Goal: Task Accomplishment & Management: Use online tool/utility

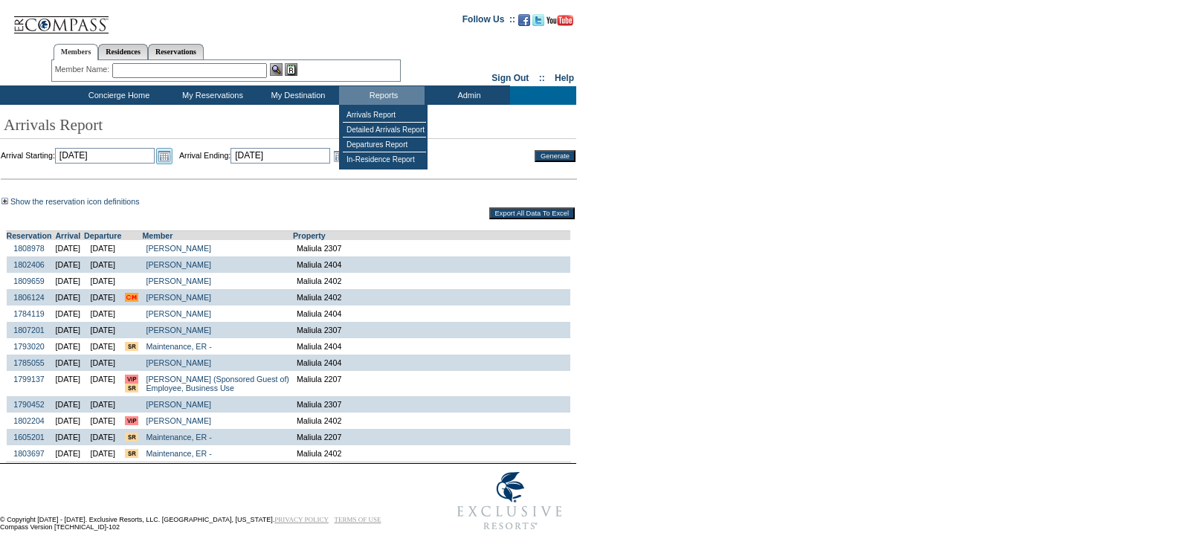
click at [173, 157] on link "Open the calendar popup." at bounding box center [164, 156] width 16 height 16
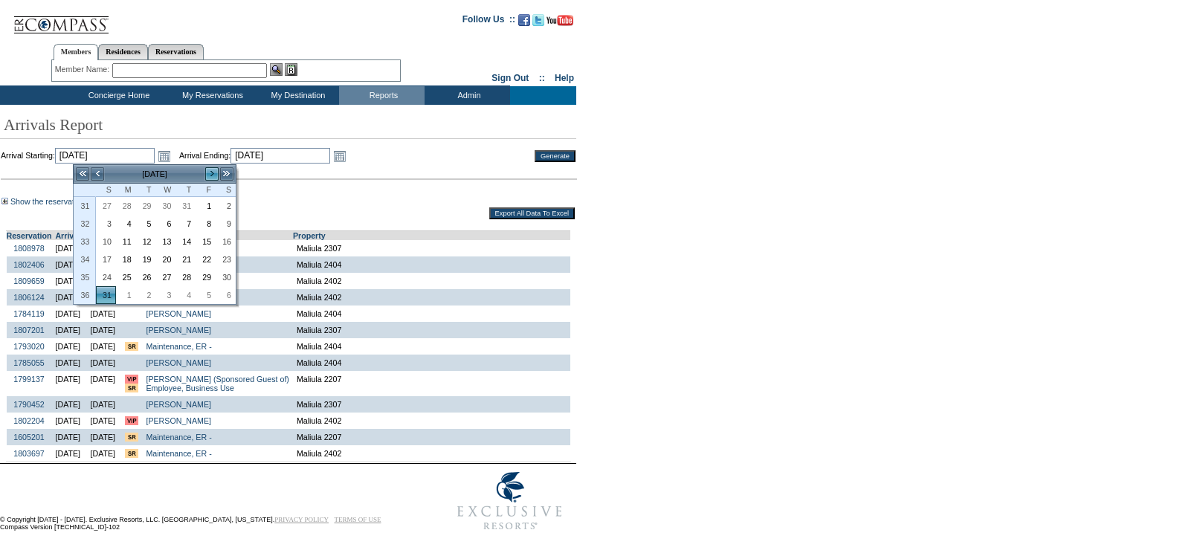
click at [211, 173] on link ">" at bounding box center [212, 174] width 15 height 15
click at [210, 173] on link ">" at bounding box center [212, 174] width 15 height 15
click at [212, 173] on link ">" at bounding box center [212, 174] width 15 height 15
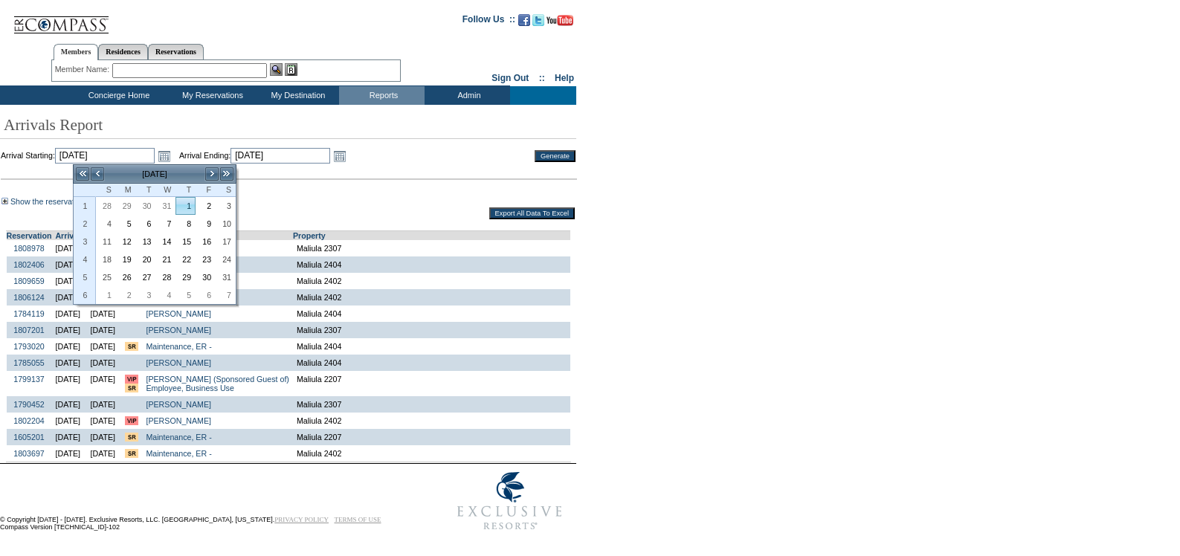
click at [195, 208] on link "1" at bounding box center [185, 206] width 19 height 16
type input "[DATE]"
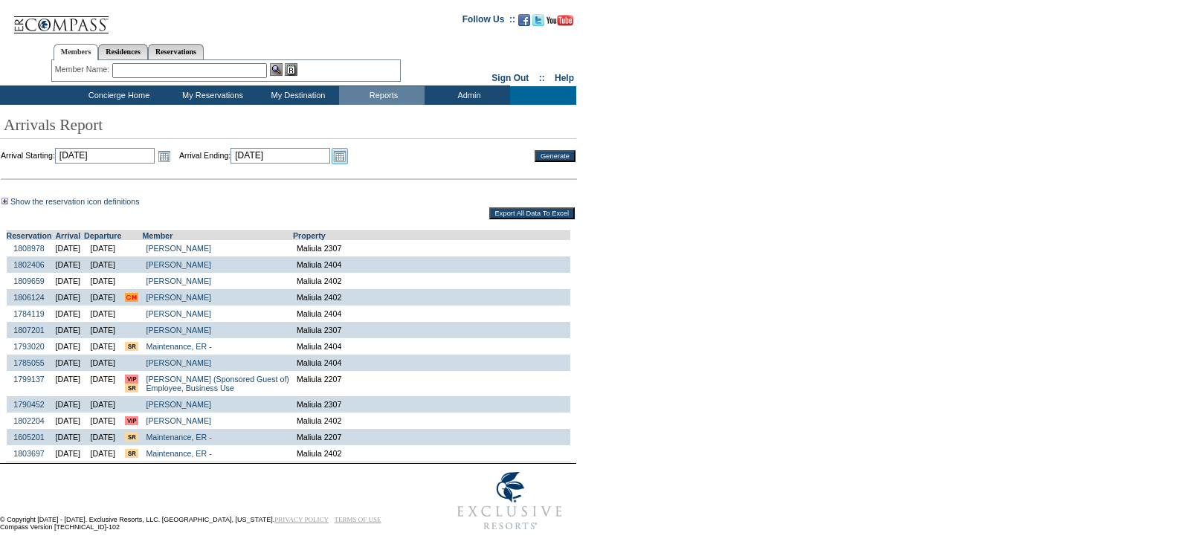
click at [348, 161] on link "Open the calendar popup." at bounding box center [340, 156] width 16 height 16
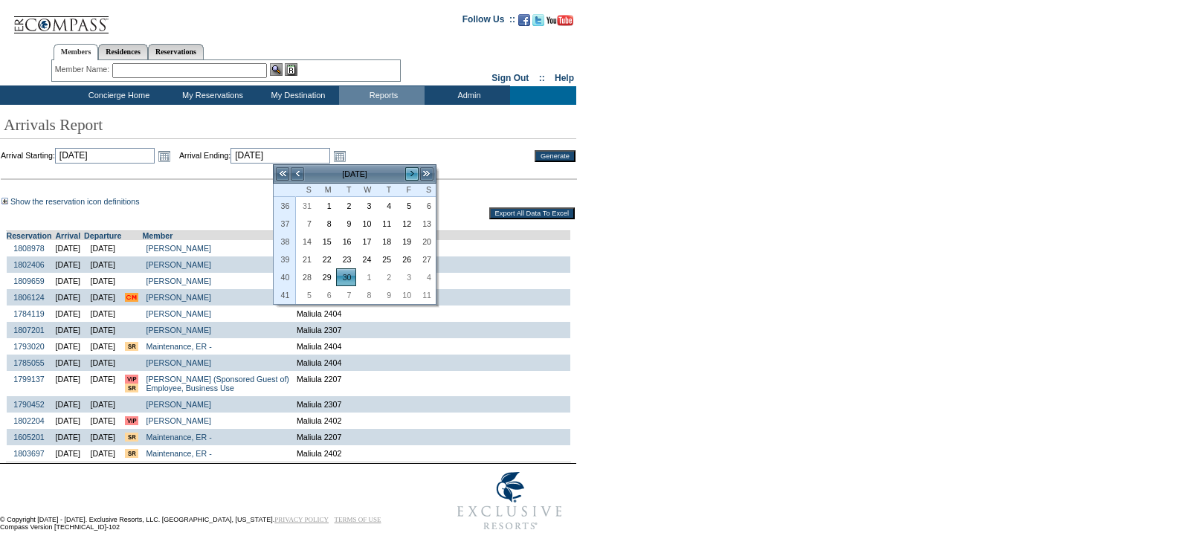
click at [414, 175] on link ">" at bounding box center [412, 174] width 15 height 15
click at [411, 280] on link "30" at bounding box center [405, 277] width 19 height 16
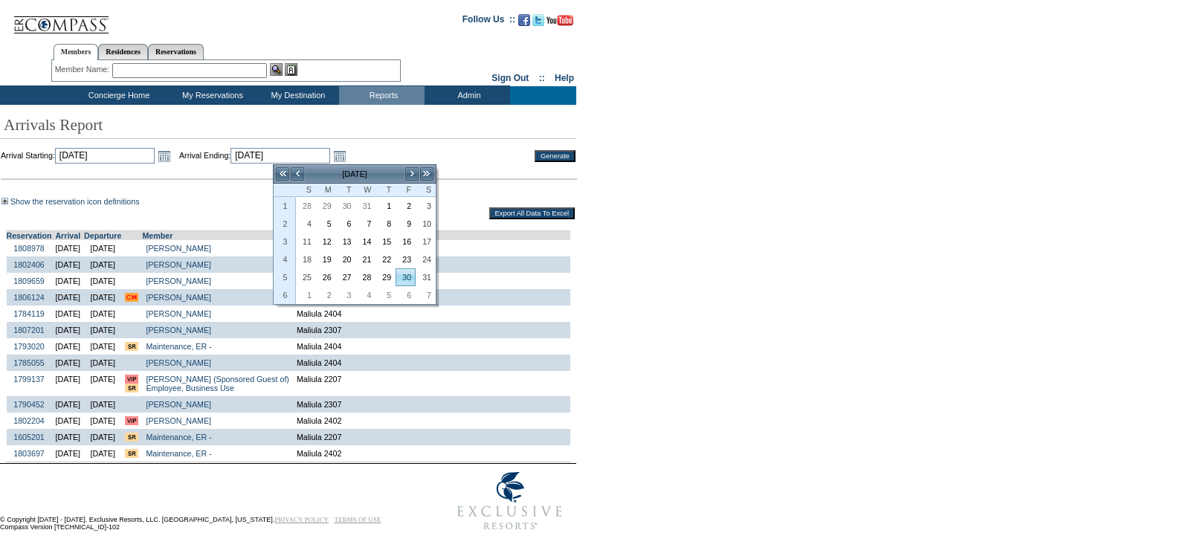
type input "[DATE]"
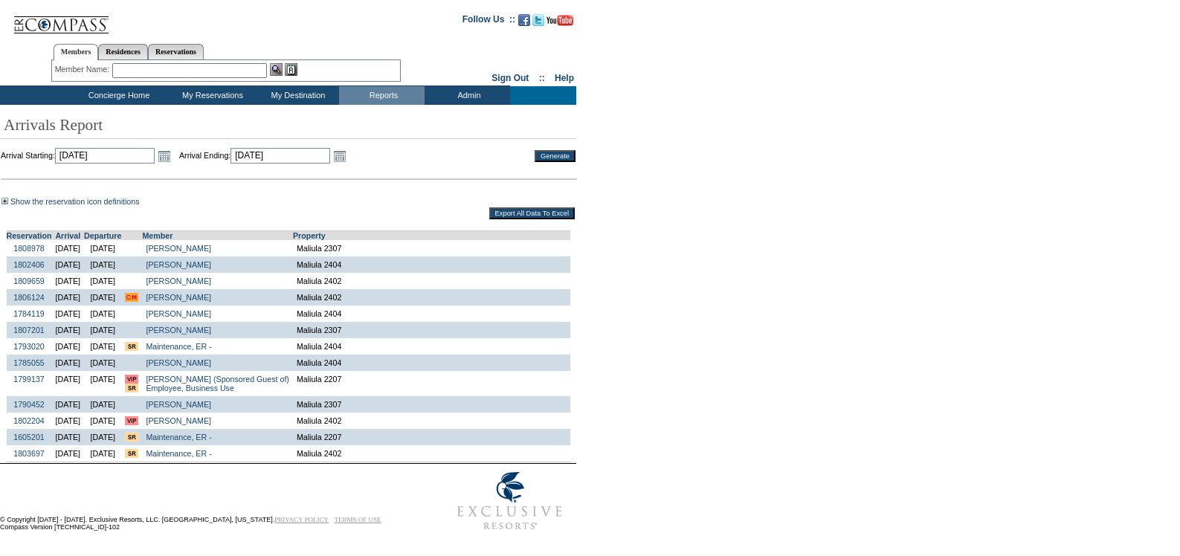
click at [554, 158] on input "Generate" at bounding box center [555, 156] width 41 height 12
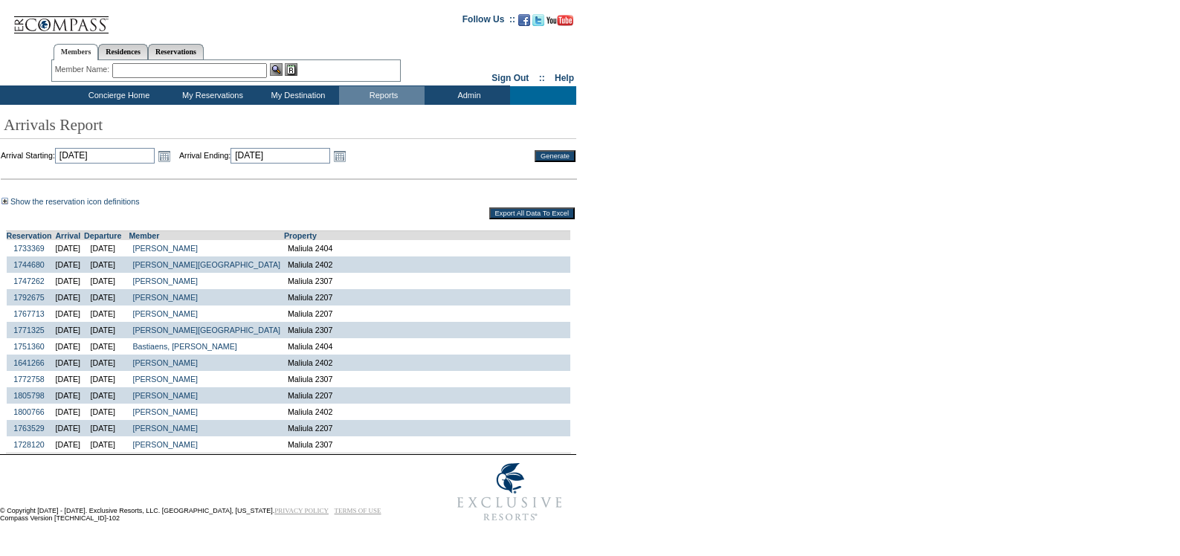
scroll to position [10, 0]
click at [173, 149] on link "Open the calendar popup." at bounding box center [164, 156] width 16 height 16
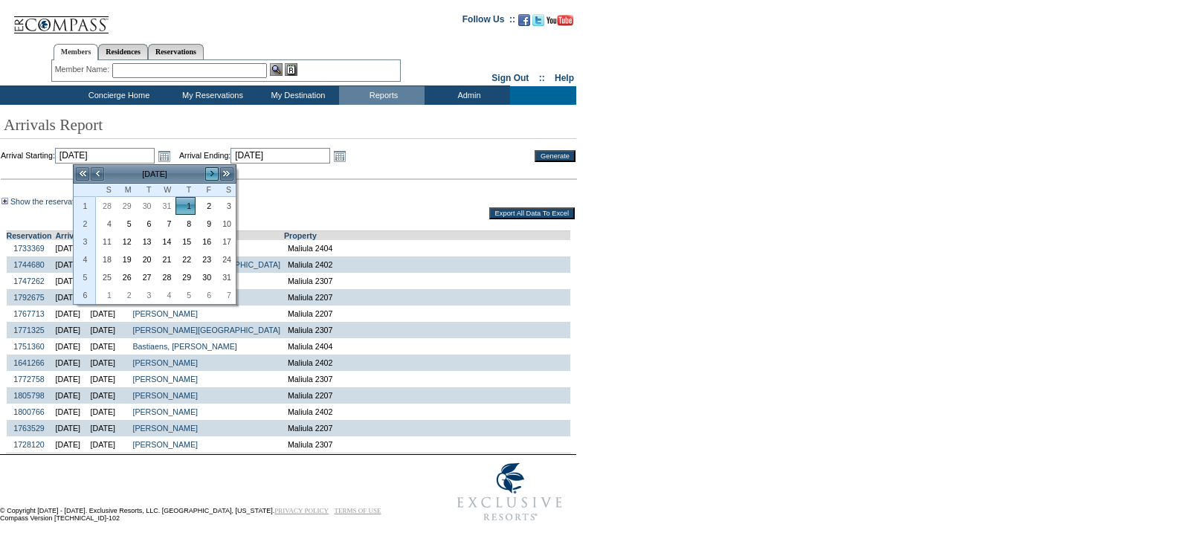
click at [207, 170] on link ">" at bounding box center [212, 174] width 15 height 15
click at [111, 216] on link "1" at bounding box center [106, 224] width 19 height 16
type input "2026-02-01"
type input "2/1/2026"
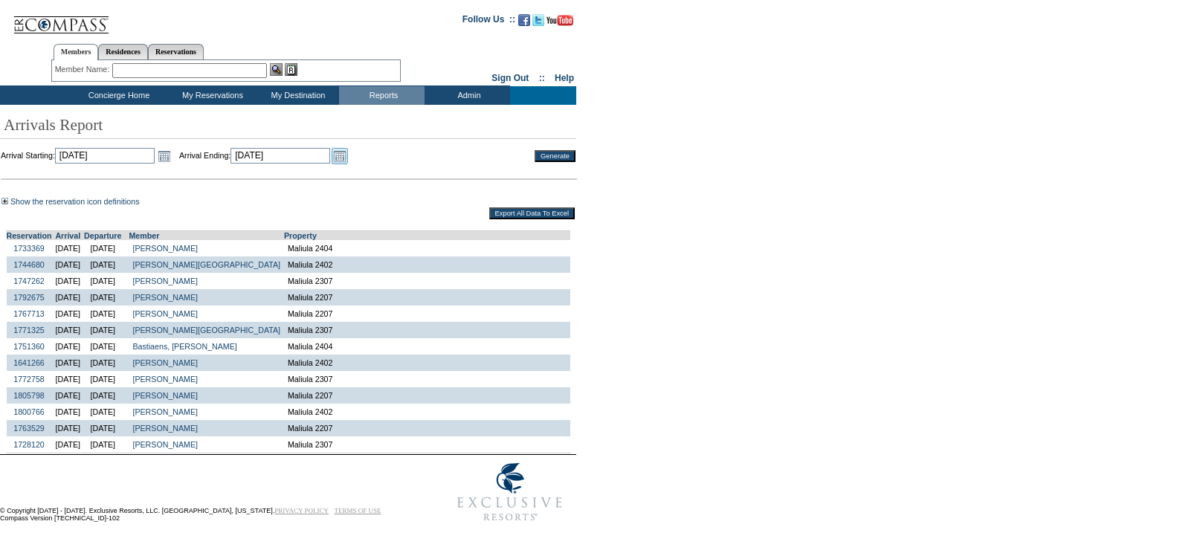
click at [348, 152] on link "Open the calendar popup." at bounding box center [340, 156] width 16 height 16
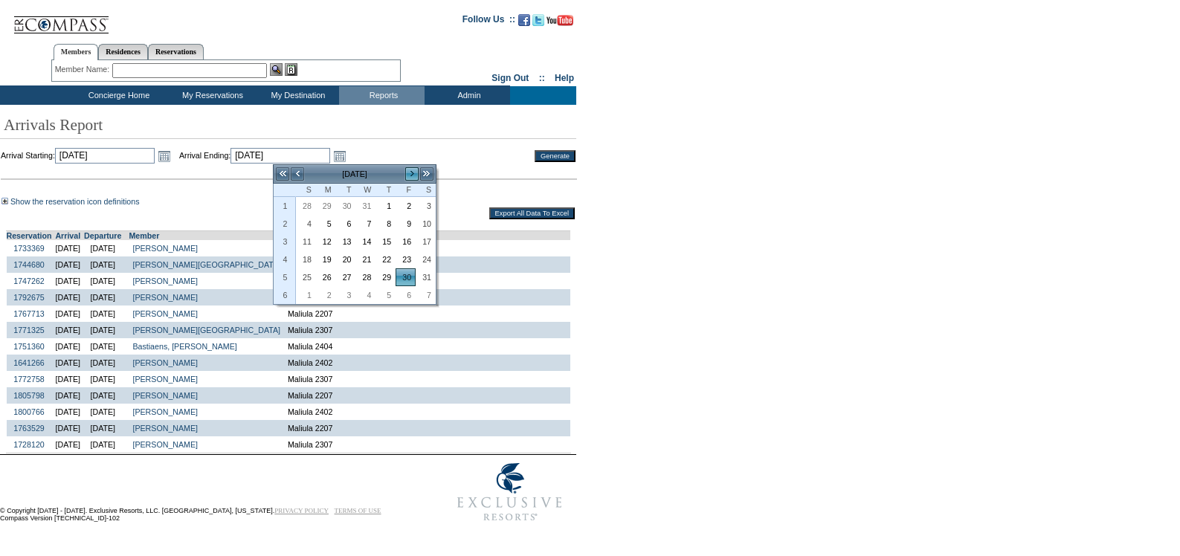
click at [413, 169] on link ">" at bounding box center [412, 174] width 15 height 15
click at [404, 269] on link "27" at bounding box center [405, 277] width 19 height 16
type input "2026-02-27"
type input "2/27/2026"
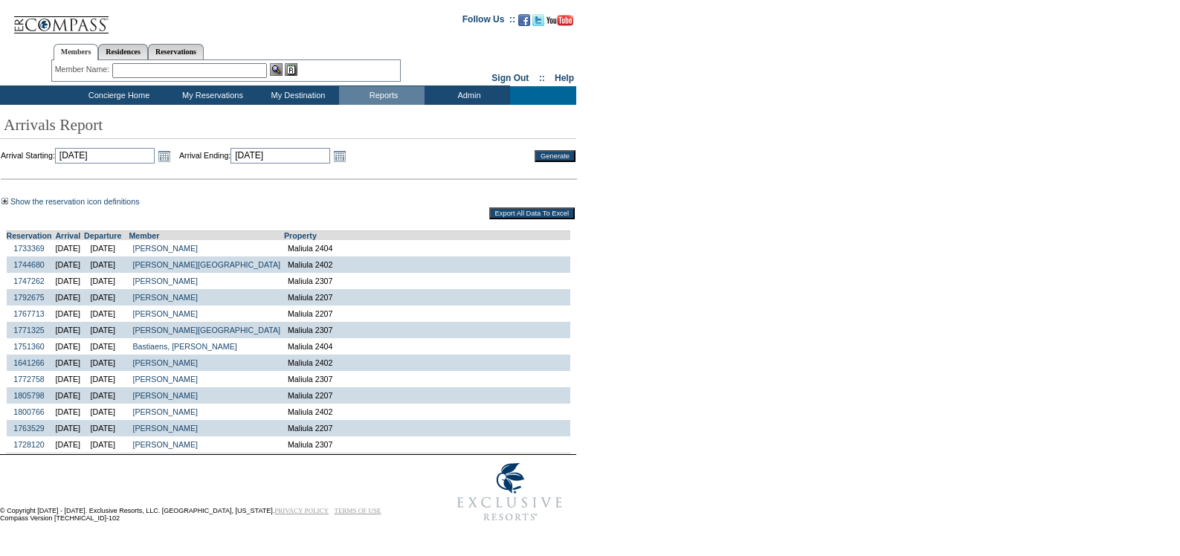
click at [539, 150] on input "Generate" at bounding box center [555, 156] width 41 height 12
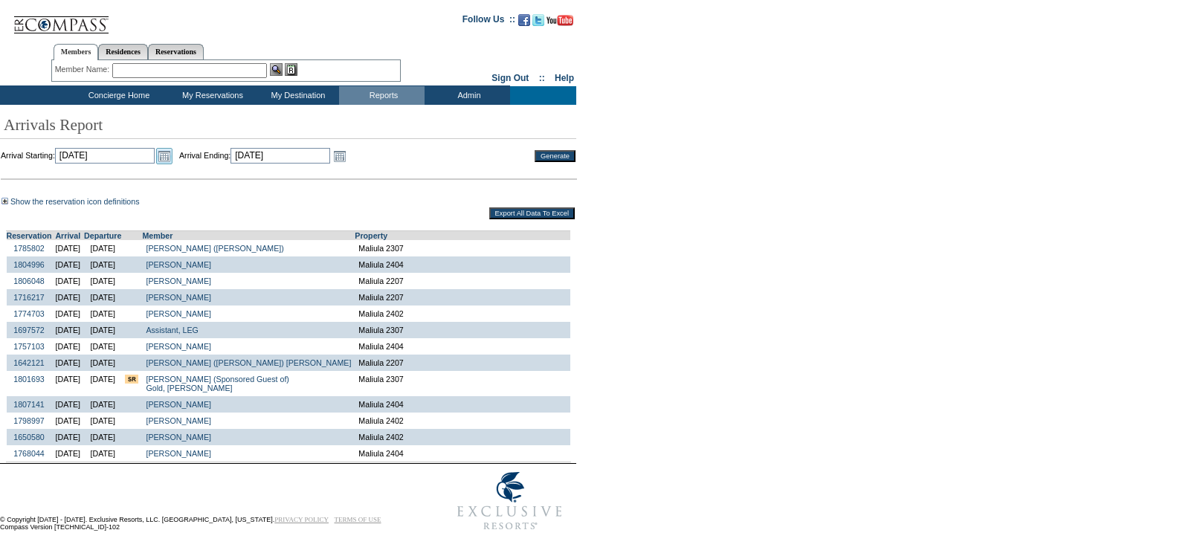
click at [173, 155] on link "Open the calendar popup." at bounding box center [164, 156] width 16 height 16
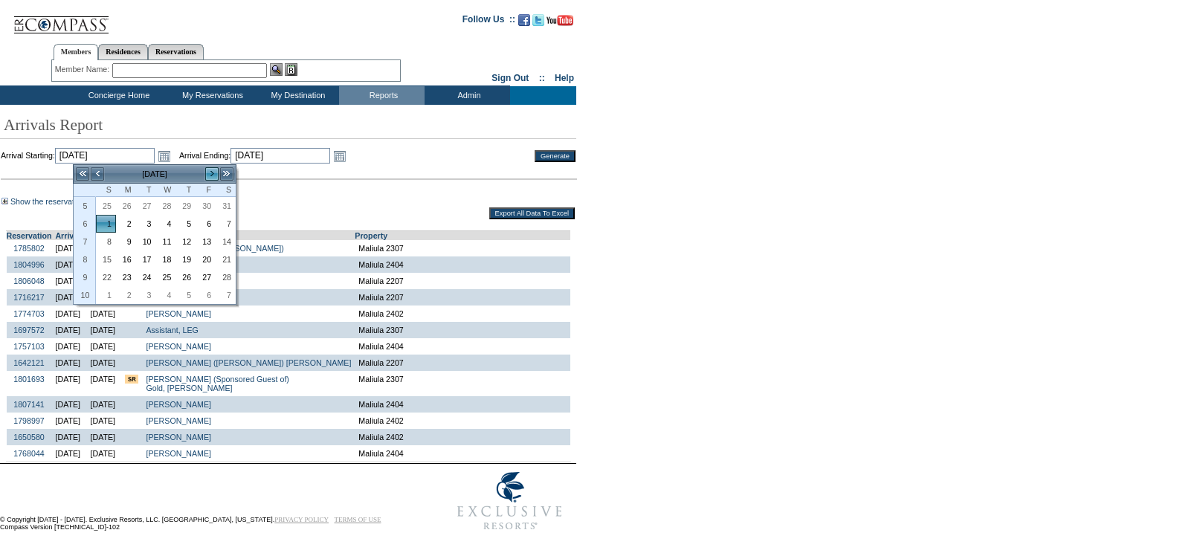
click at [205, 174] on link ">" at bounding box center [212, 174] width 15 height 15
click at [111, 222] on link "1" at bounding box center [106, 224] width 19 height 16
type input "2026-03-01"
type input "3/1/2026"
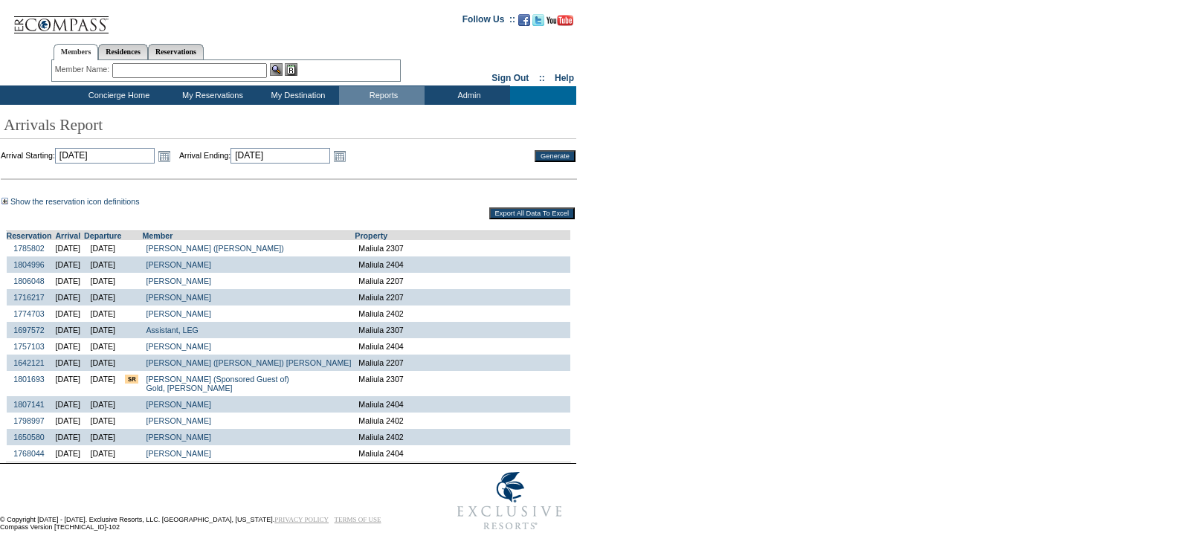
click at [350, 157] on td "Open the calendar popup. << < February 2026 > >> S M T W T F S 5 25 26 27 28 29…" at bounding box center [339, 156] width 19 height 16
click at [348, 155] on link "Open the calendar popup." at bounding box center [340, 156] width 16 height 16
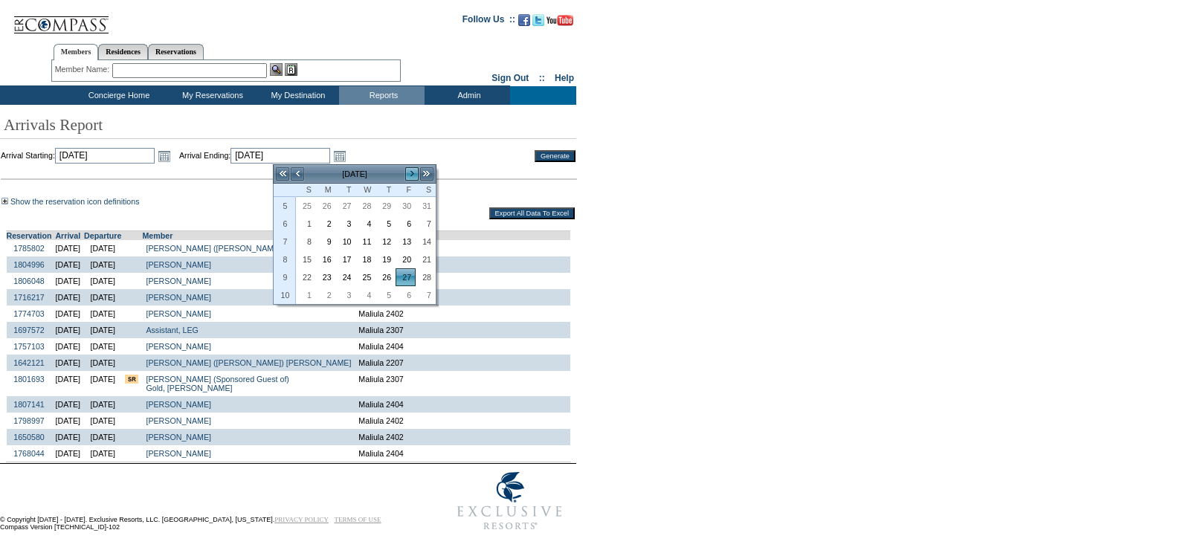
click at [415, 172] on link ">" at bounding box center [412, 174] width 15 height 15
drag, startPoint x: 347, startPoint y: 290, endPoint x: 364, endPoint y: 268, distance: 28.0
click at [347, 291] on link "31" at bounding box center [346, 295] width 19 height 16
type input "2026-03-31"
type input "3/31/2026"
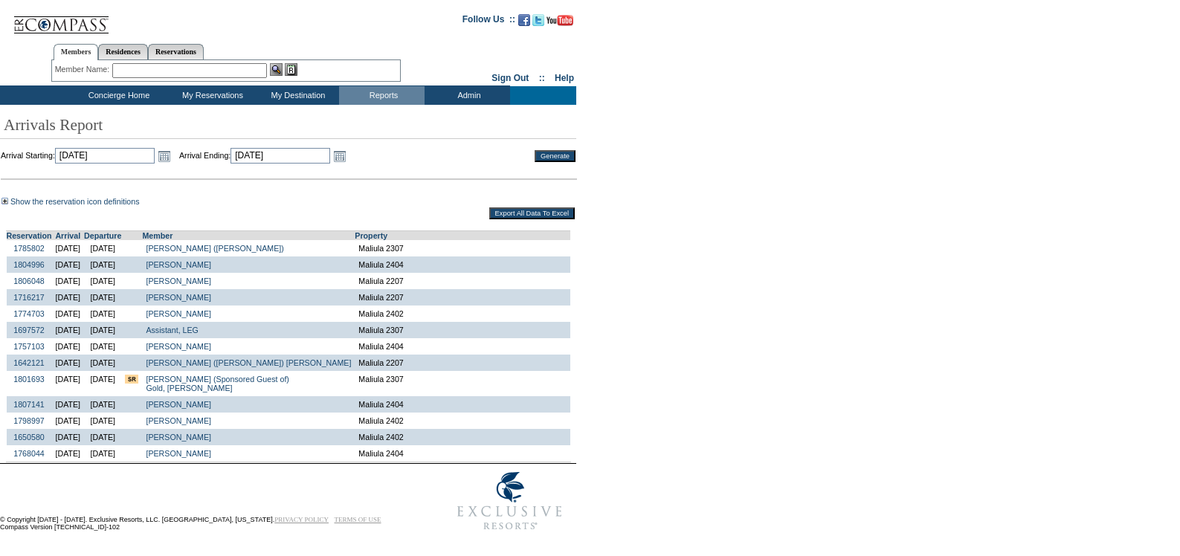
click at [553, 164] on td "Generate" at bounding box center [545, 156] width 59 height 16
click at [556, 159] on input "Generate" at bounding box center [555, 156] width 41 height 12
